Goal: Task Accomplishment & Management: Complete application form

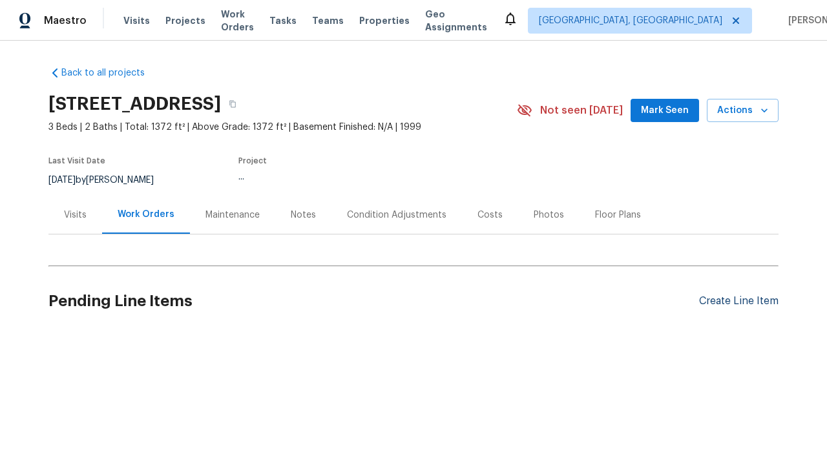
click at [738, 301] on div "Create Line Item" at bounding box center [738, 301] width 79 height 12
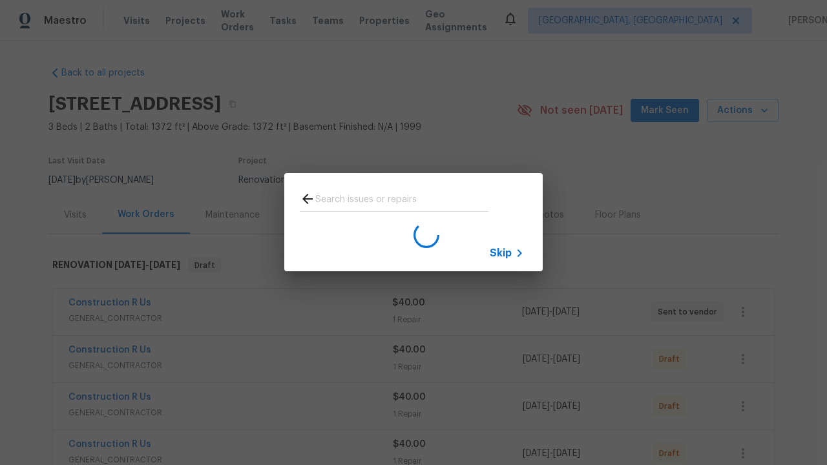
click at [500, 253] on span "Skip" at bounding box center [501, 253] width 22 height 13
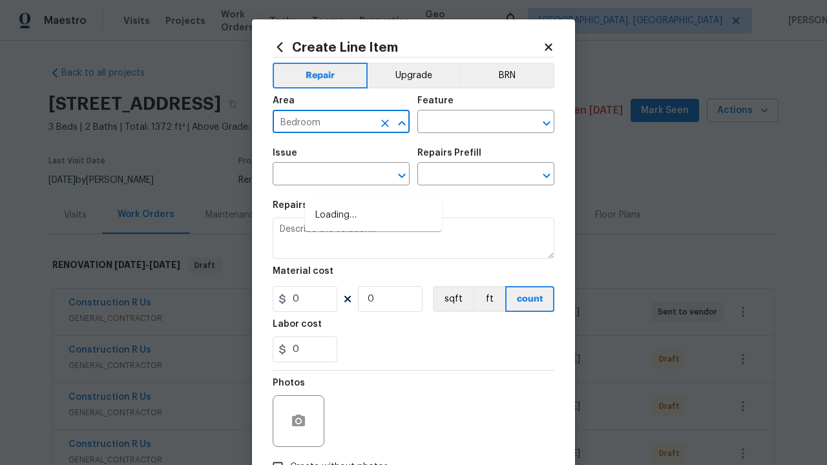
type input "Bedroom"
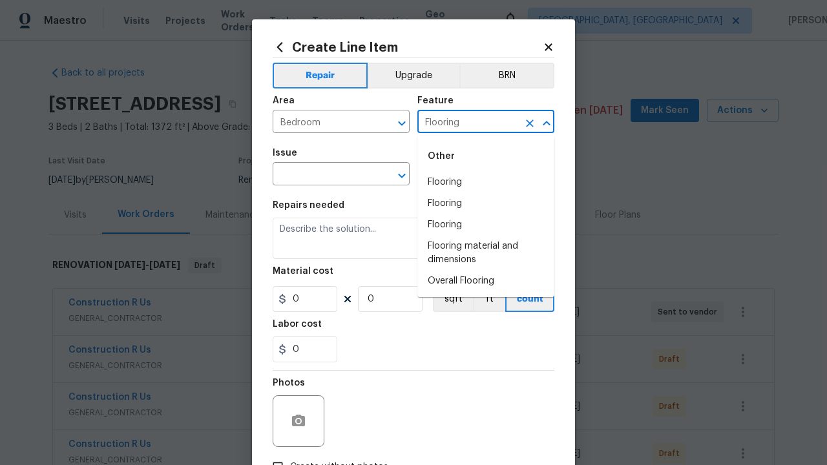
click at [486, 182] on li "Flooring" at bounding box center [485, 182] width 137 height 21
type input "Flooring"
type input "Wallpaper"
click at [468, 175] on input "text" at bounding box center [467, 175] width 101 height 20
type input "Remove"
